Goal: Transaction & Acquisition: Purchase product/service

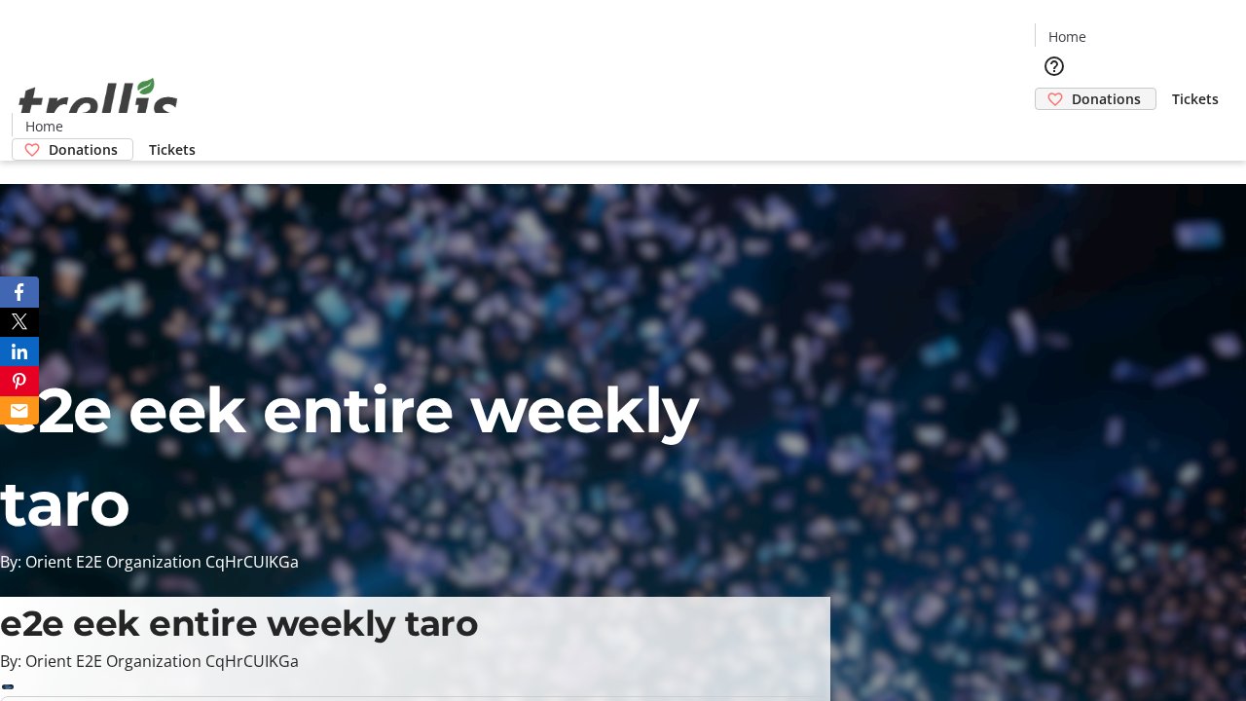
click at [1072, 89] on span "Donations" at bounding box center [1106, 99] width 69 height 20
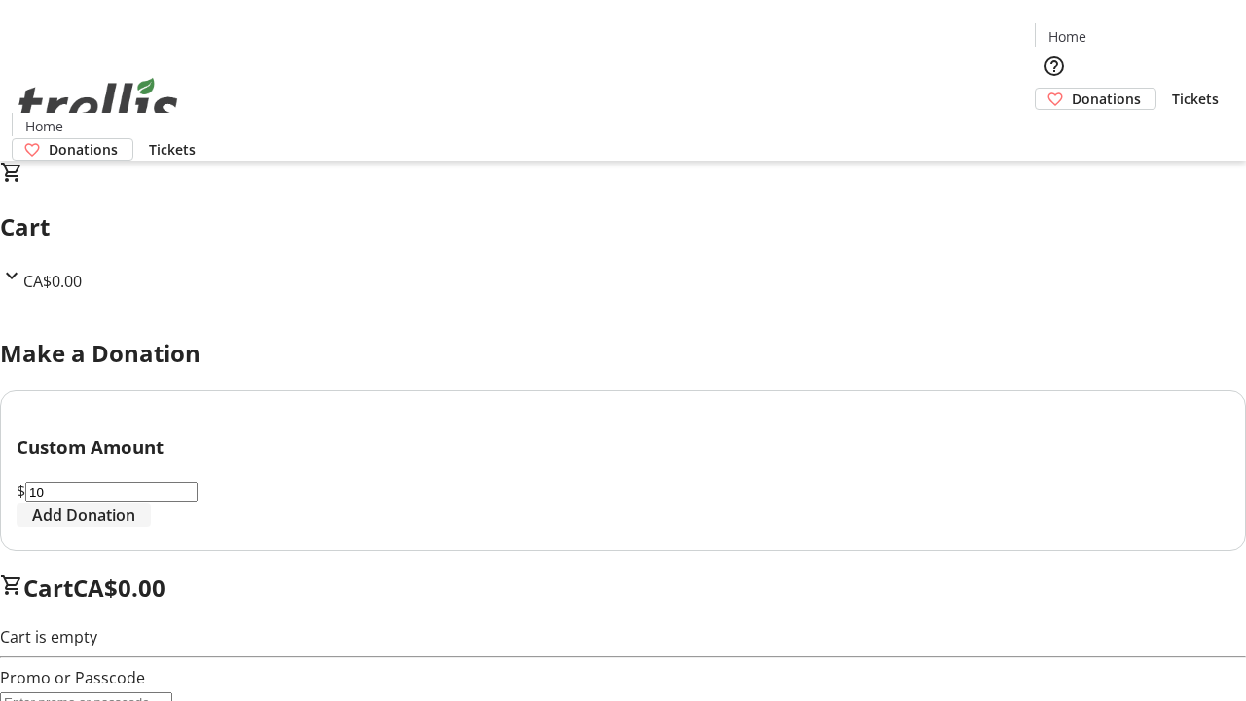
click at [135, 527] on span "Add Donation" at bounding box center [83, 514] width 103 height 23
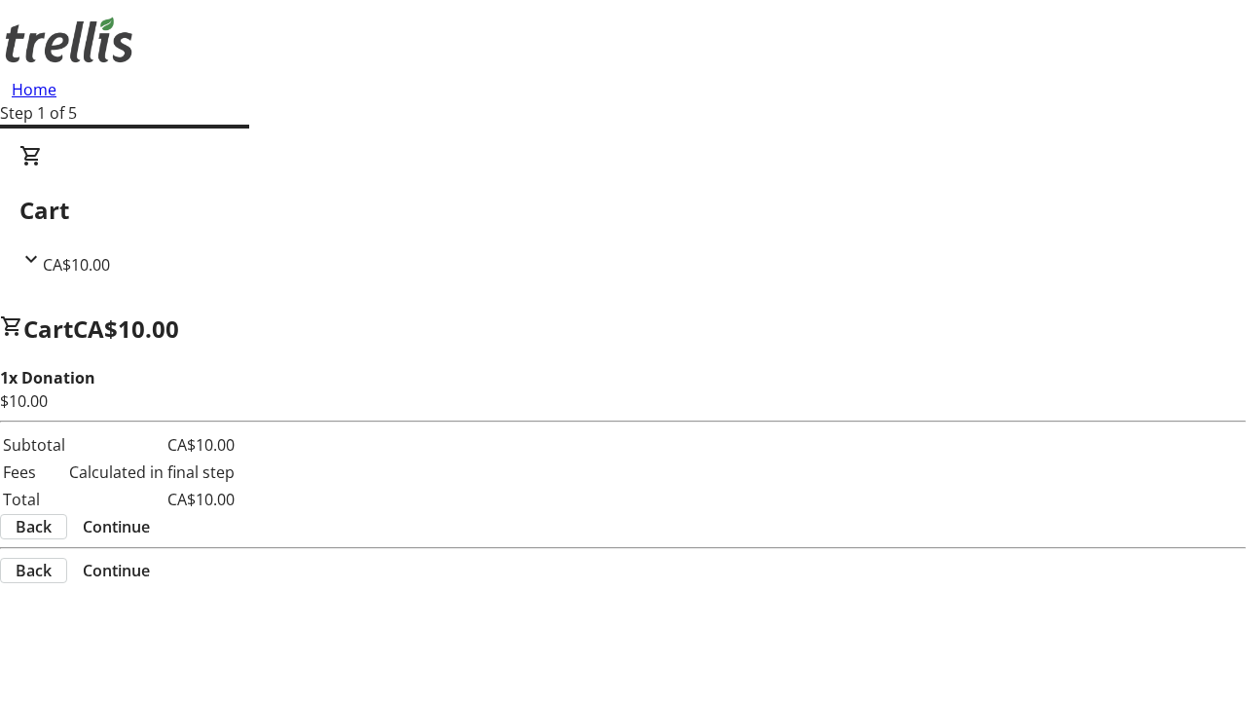
select select "CA"
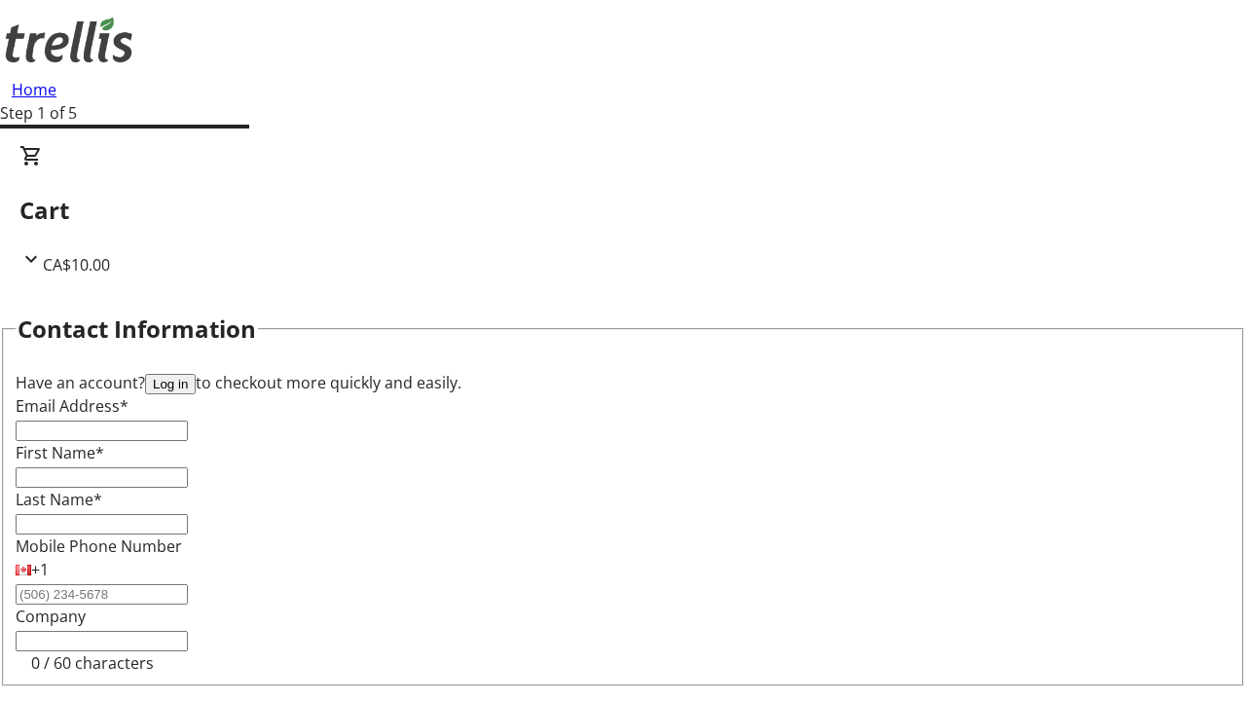
click at [196, 374] on button "Log in" at bounding box center [170, 384] width 51 height 20
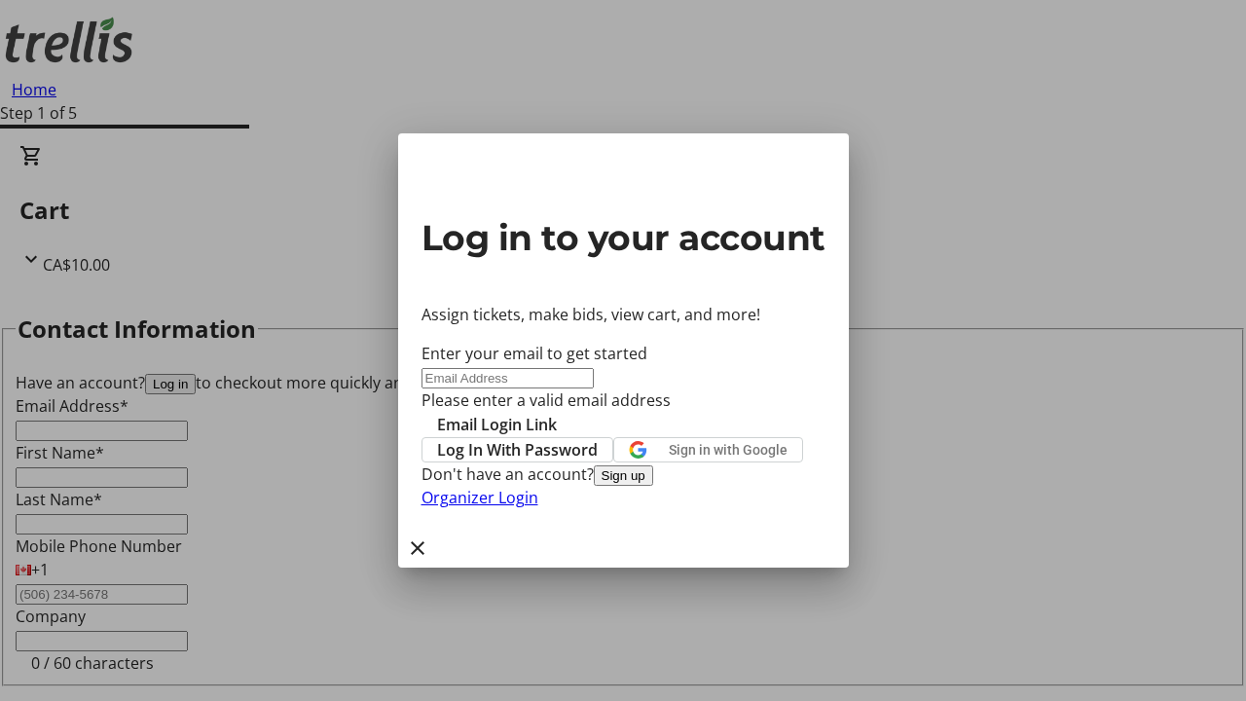
click at [653, 486] on button "Sign up" at bounding box center [623, 475] width 59 height 20
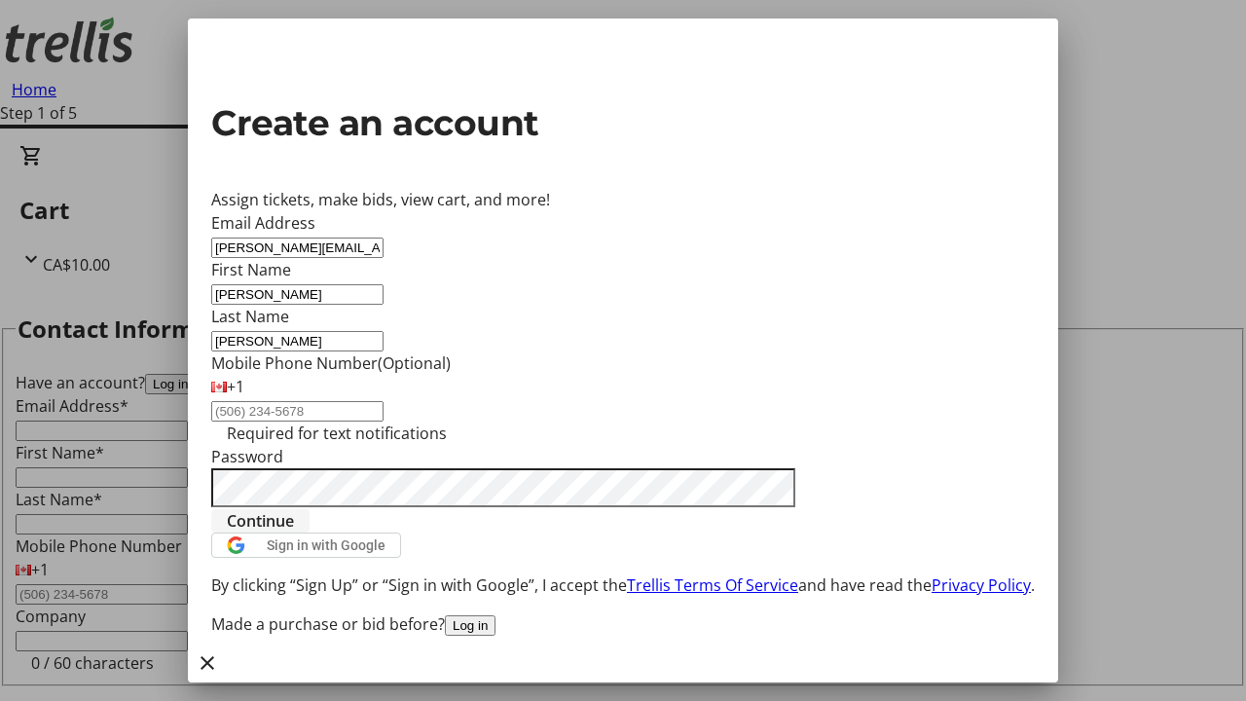
click at [294, 533] on span "Continue" at bounding box center [260, 520] width 67 height 23
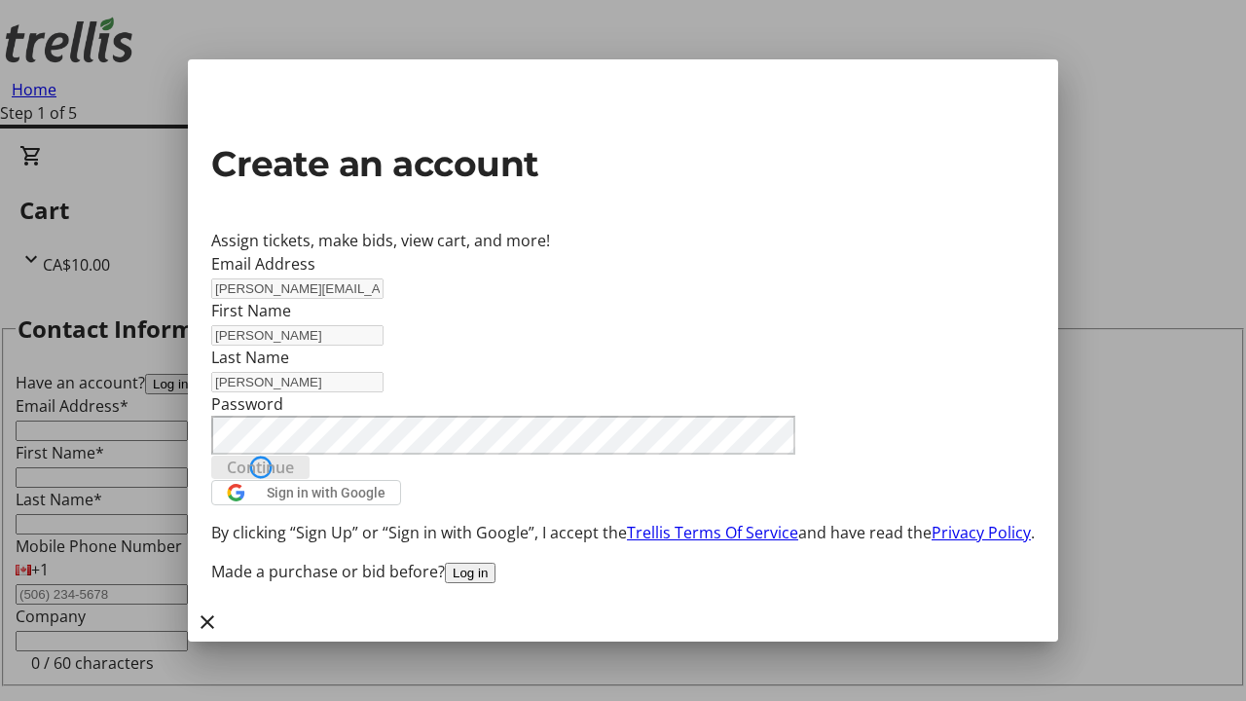
select select "CA"
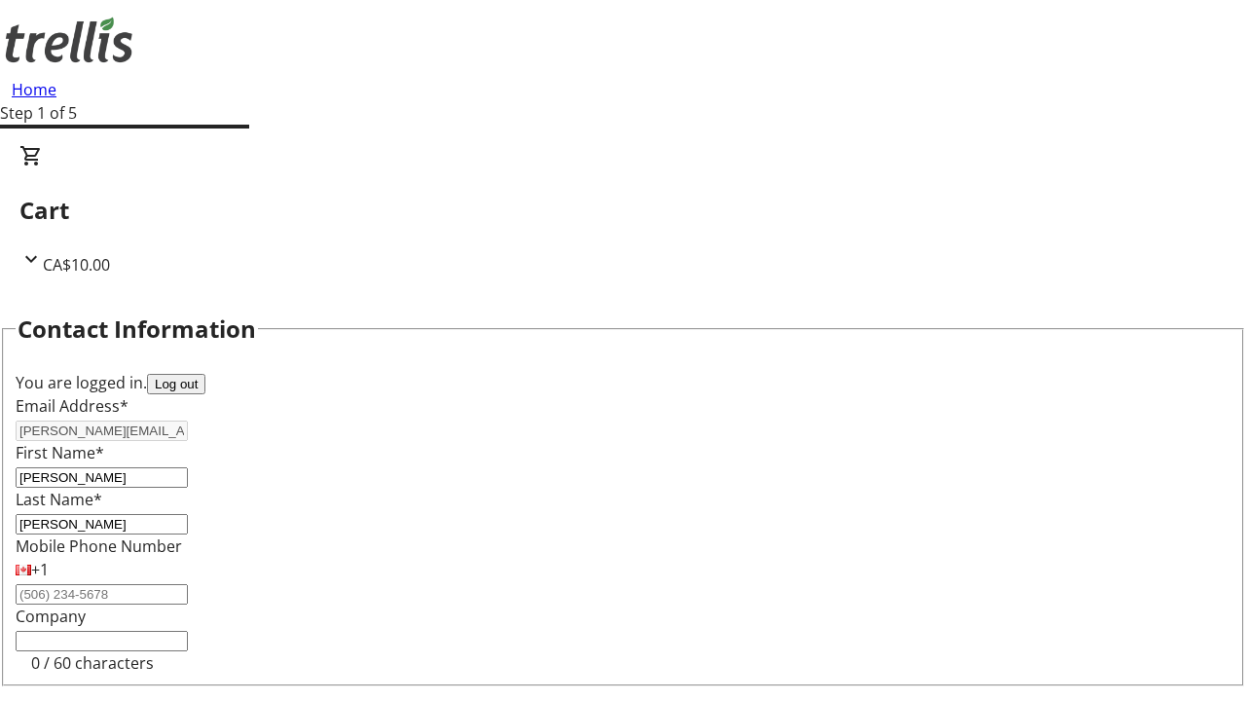
select select "BC"
select select "CA"
type input "V1Y 0C2"
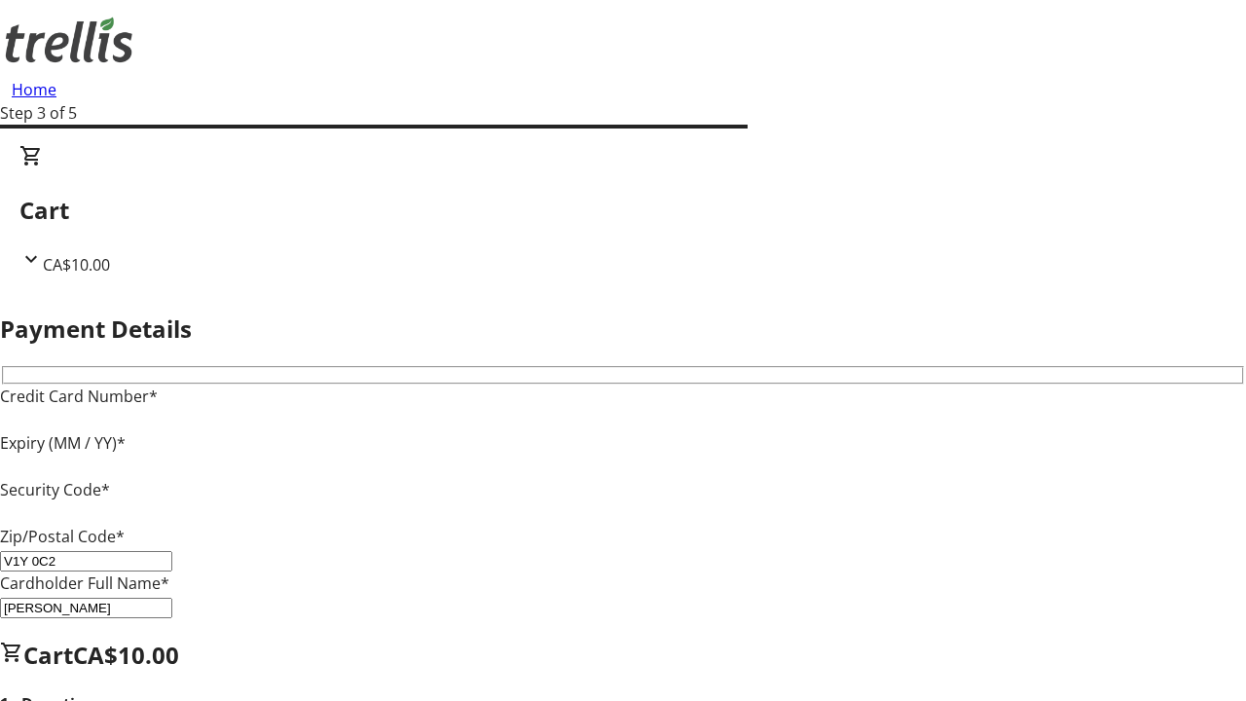
type input "V1Y 0C2"
